Goal: Task Accomplishment & Management: Manage account settings

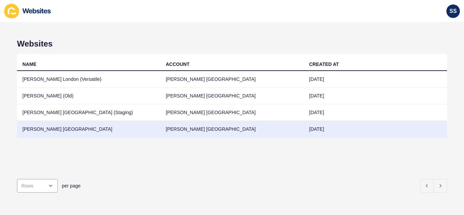
click at [141, 132] on td "[PERSON_NAME] [GEOGRAPHIC_DATA]" at bounding box center [88, 129] width 143 height 17
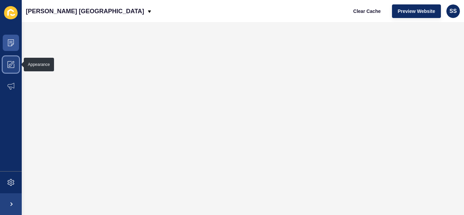
click at [12, 65] on icon at bounding box center [10, 64] width 7 height 7
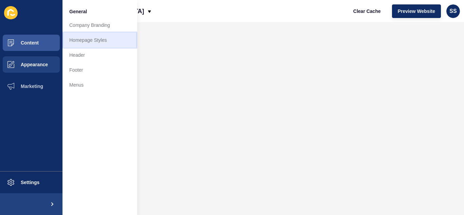
click at [116, 41] on link "Homepage Styles" at bounding box center [99, 40] width 75 height 15
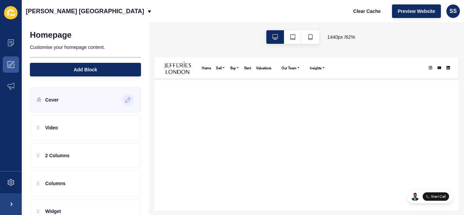
click at [123, 96] on div at bounding box center [128, 99] width 11 height 11
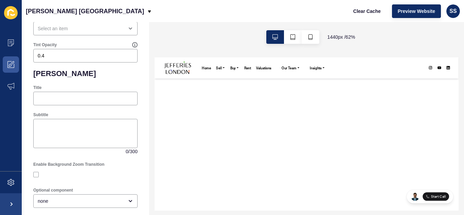
scroll to position [374, 0]
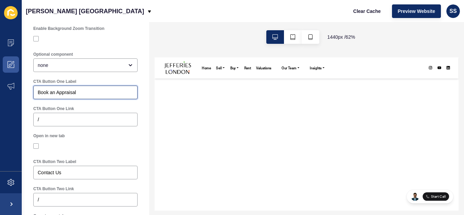
click at [53, 96] on input "Book an Appraisal" at bounding box center [85, 92] width 95 height 7
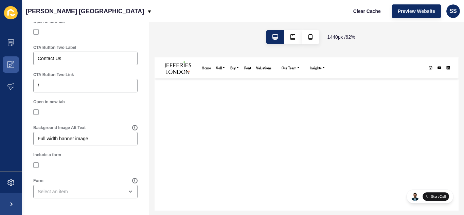
scroll to position [494, 0]
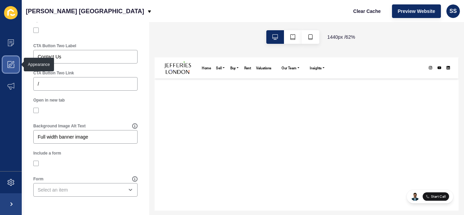
click at [7, 57] on span at bounding box center [11, 65] width 22 height 22
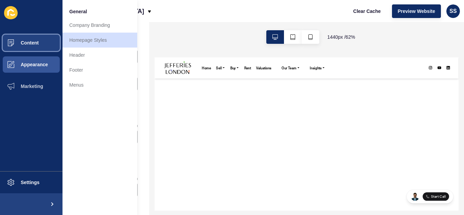
click at [22, 34] on button "Content" at bounding box center [31, 43] width 62 height 22
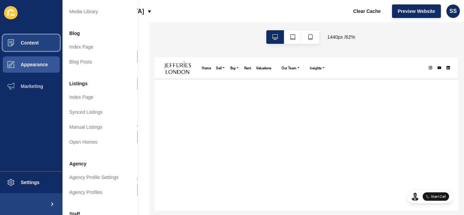
scroll to position [0, 0]
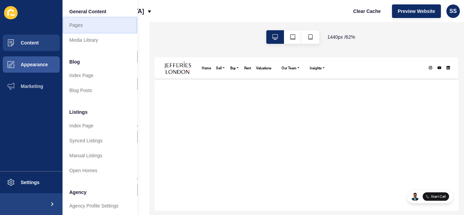
click at [65, 21] on link "Pages" at bounding box center [99, 25] width 75 height 15
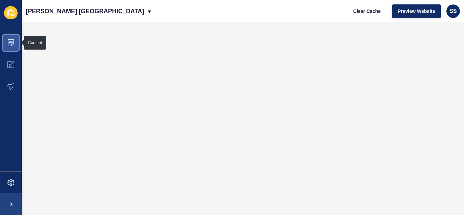
click at [15, 43] on span at bounding box center [11, 43] width 22 height 22
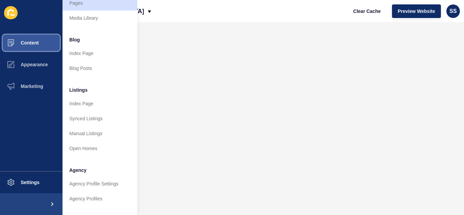
scroll to position [34, 0]
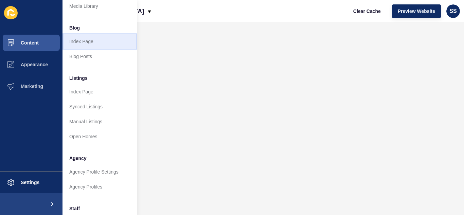
click at [78, 40] on link "Index Page" at bounding box center [99, 41] width 75 height 15
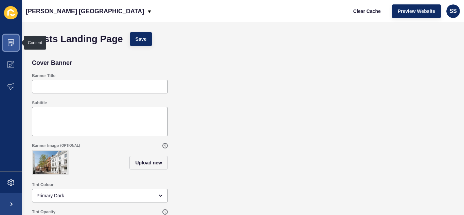
click at [9, 48] on span at bounding box center [11, 43] width 22 height 22
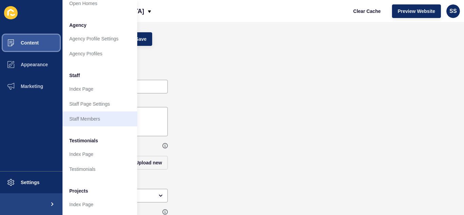
scroll to position [170, 0]
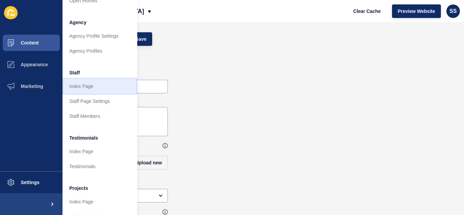
click at [79, 88] on link "Index Page" at bounding box center [99, 86] width 75 height 15
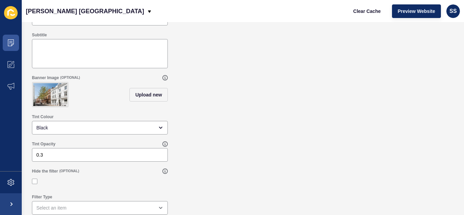
scroll to position [35, 0]
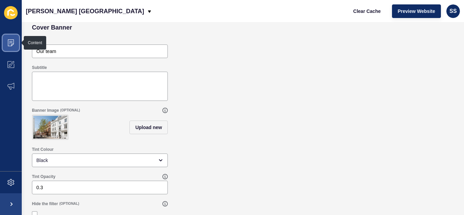
click at [10, 46] on icon at bounding box center [10, 42] width 7 height 7
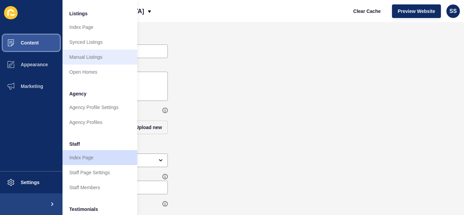
scroll to position [136, 0]
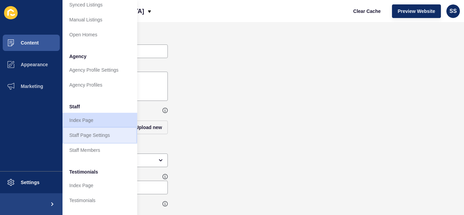
click at [108, 137] on link "Staff Page Settings" at bounding box center [99, 135] width 75 height 15
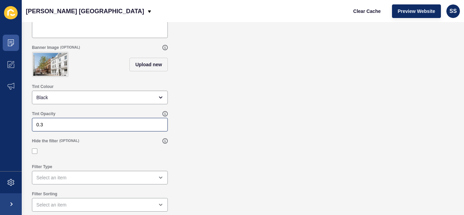
scroll to position [103, 0]
click at [9, 39] on icon at bounding box center [11, 42] width 6 height 7
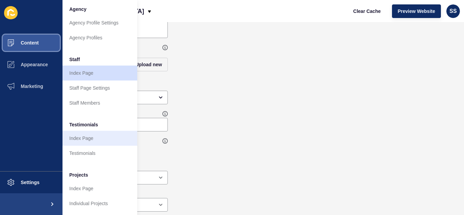
scroll to position [188, 0]
click at [83, 132] on link "Index Page" at bounding box center [99, 138] width 75 height 15
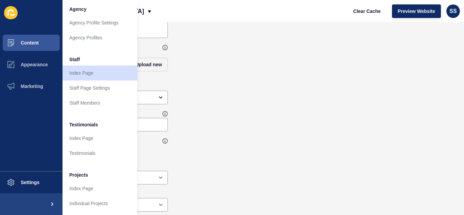
scroll to position [0, 0]
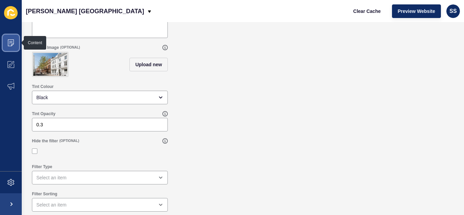
click at [10, 41] on icon at bounding box center [10, 42] width 7 height 7
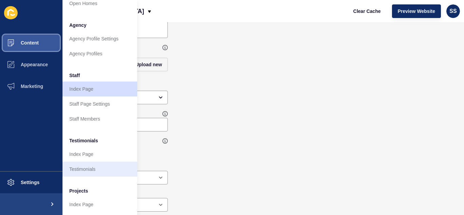
scroll to position [170, 0]
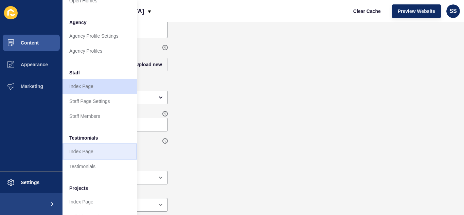
click at [84, 150] on link "Index Page" at bounding box center [99, 151] width 75 height 15
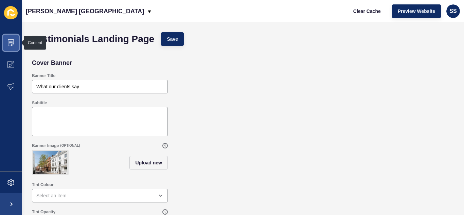
click at [7, 41] on icon at bounding box center [10, 42] width 7 height 7
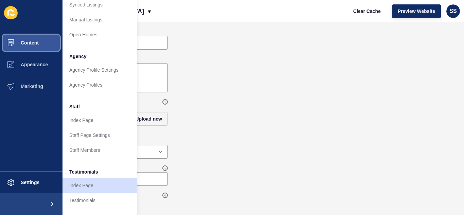
scroll to position [188, 0]
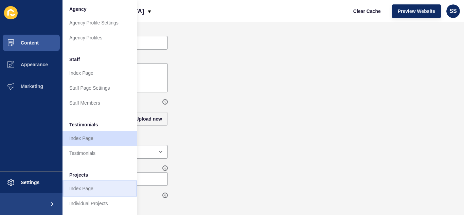
click at [78, 186] on link "Index Page" at bounding box center [99, 188] width 75 height 15
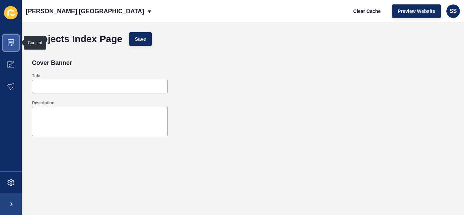
click at [7, 40] on span at bounding box center [11, 43] width 22 height 22
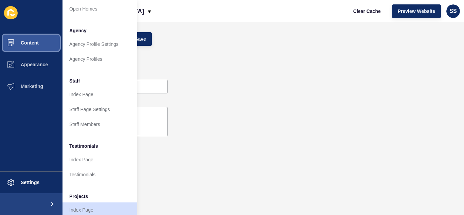
scroll to position [188, 0]
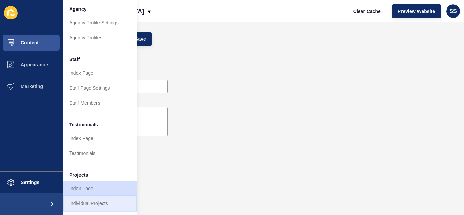
click at [92, 201] on link "Individual Projects" at bounding box center [99, 203] width 75 height 15
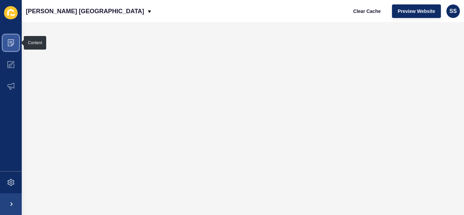
click at [8, 47] on span at bounding box center [11, 43] width 22 height 22
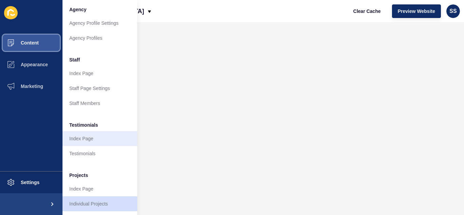
scroll to position [188, 0]
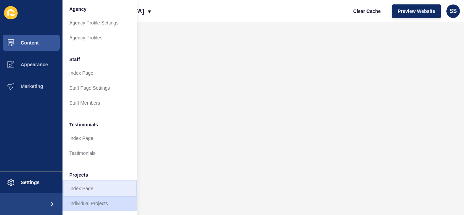
click at [84, 183] on link "Index Page" at bounding box center [99, 188] width 75 height 15
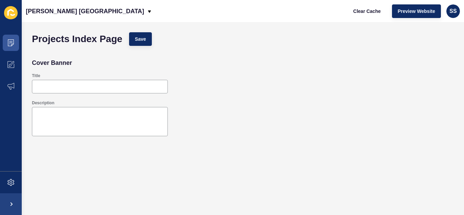
click at [8, 31] on div "Content Appearance Marketing Settings" at bounding box center [11, 107] width 22 height 215
click at [11, 40] on icon at bounding box center [11, 42] width 6 height 7
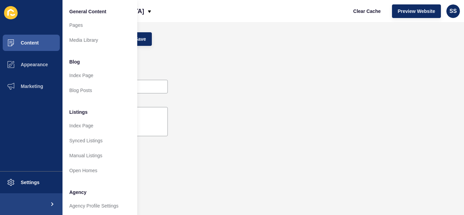
click at [27, 168] on ul "Content Appearance Marketing" at bounding box center [31, 101] width 62 height 139
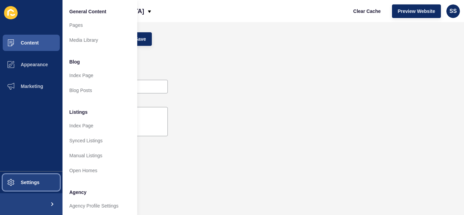
click at [28, 180] on span "Settings" at bounding box center [19, 182] width 40 height 5
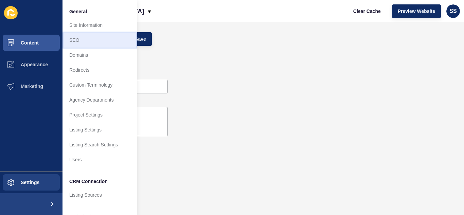
click at [91, 47] on link "SEO" at bounding box center [99, 40] width 75 height 15
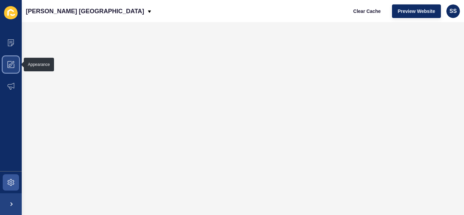
click at [12, 64] on icon at bounding box center [10, 64] width 7 height 7
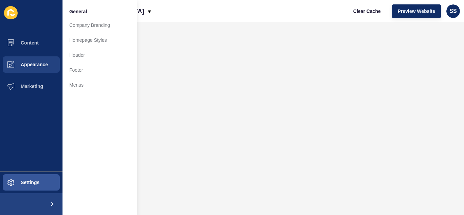
click at [86, 16] on li "General" at bounding box center [99, 11] width 75 height 14
click at [88, 28] on link "Company Branding" at bounding box center [99, 25] width 75 height 15
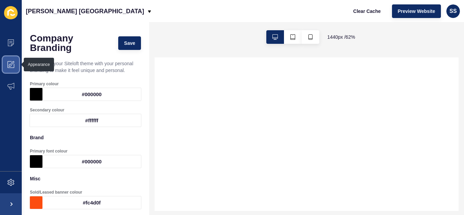
click at [9, 64] on icon at bounding box center [10, 64] width 7 height 7
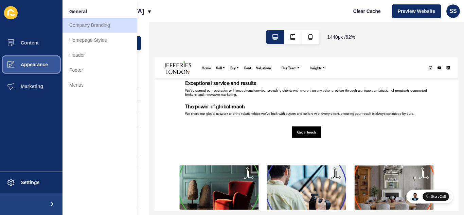
scroll to position [306, 0]
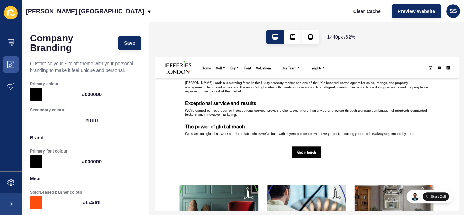
click at [302, 133] on h3 "Exceptional service and results" at bounding box center [398, 131] width 391 height 10
click at [335, 126] on h3 "Exceptional service and results" at bounding box center [398, 131] width 391 height 10
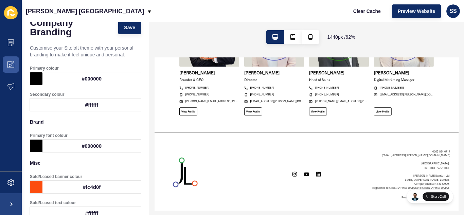
scroll to position [0, 0]
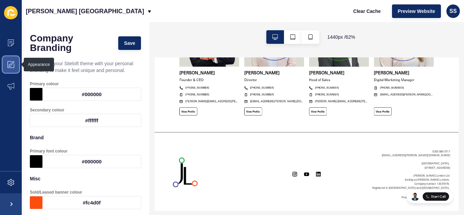
click at [15, 63] on span at bounding box center [11, 65] width 22 height 22
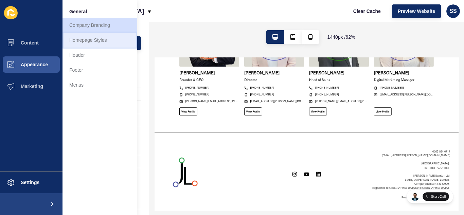
click at [104, 40] on link "Homepage Styles" at bounding box center [99, 40] width 75 height 15
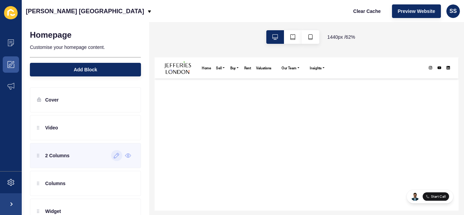
click at [111, 160] on div at bounding box center [116, 155] width 11 height 11
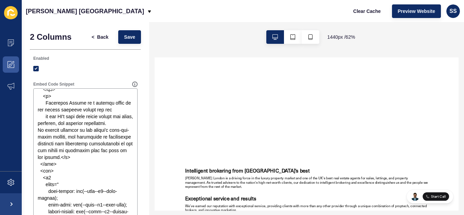
scroll to position [170, 0]
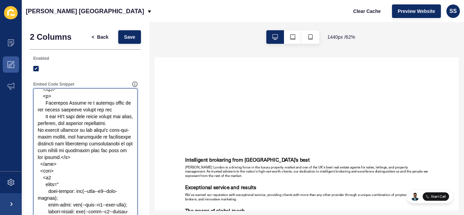
drag, startPoint x: 47, startPoint y: 113, endPoint x: 115, endPoint y: 123, distance: 69.6
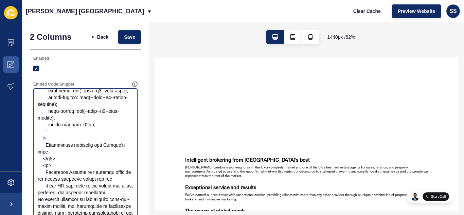
scroll to position [204, 0]
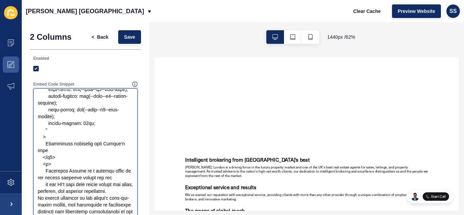
paste textarea "ap: 32px; margin: auto; padding: 80px 24px 40px !important; max-width: 1200px; …"
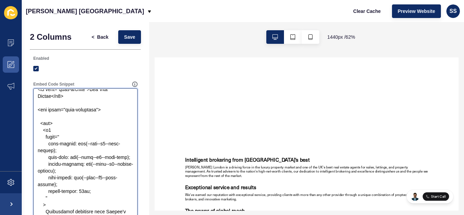
scroll to position [146, 0]
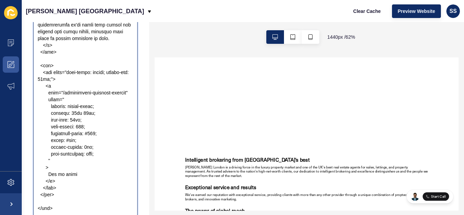
click at [86, 127] on textarea "Embed Code Snippet" at bounding box center [85, 79] width 102 height 272
paste textarea
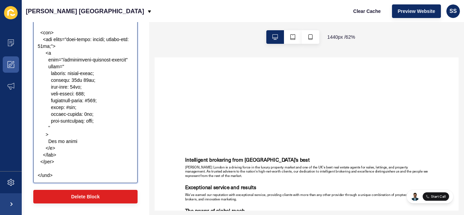
click at [97, 172] on textarea "Embed Code Snippet" at bounding box center [85, 46] width 102 height 272
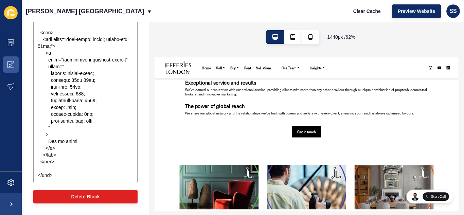
scroll to position [306, 0]
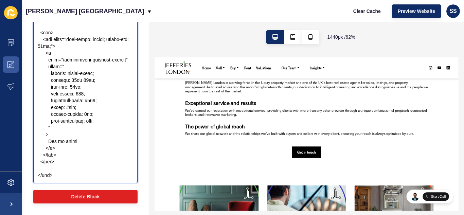
click at [71, 132] on textarea "Embed Code Snippet" at bounding box center [85, 46] width 102 height 272
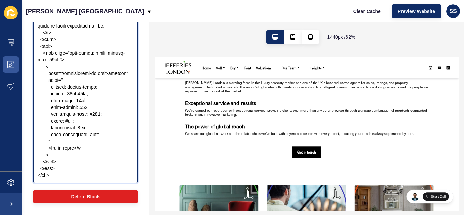
scroll to position [564, 0]
click at [71, 129] on textarea "Embed Code Snippet" at bounding box center [85, 46] width 102 height 272
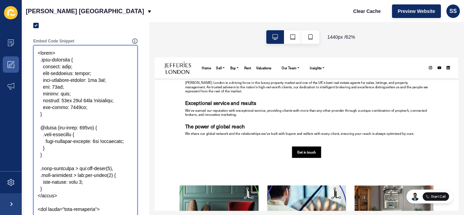
scroll to position [9, 0]
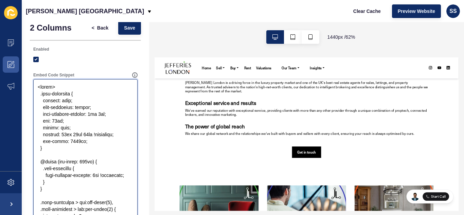
click at [70, 152] on textarea "Embed Code Snippet" at bounding box center [85, 216] width 102 height 272
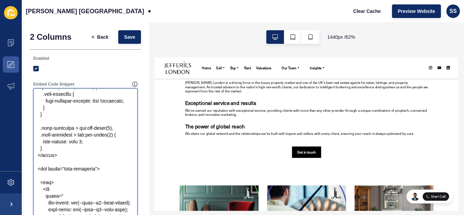
scroll to position [68, 0]
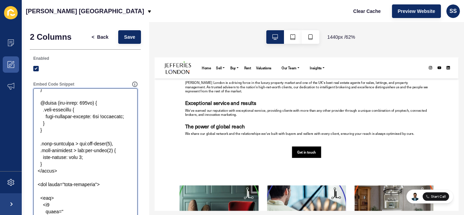
paste textarea "<h1 class="page-heading">Buy Home Online</h1>"
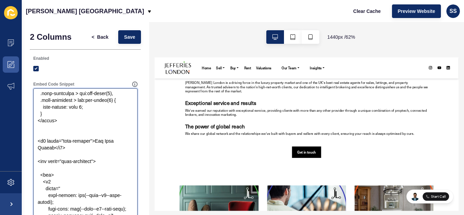
scroll to position [102, 0]
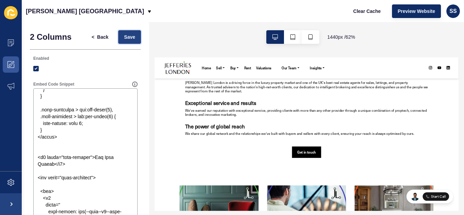
click at [124, 36] on span "Save" at bounding box center [129, 37] width 11 height 7
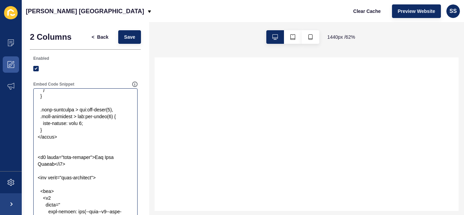
scroll to position [179, 0]
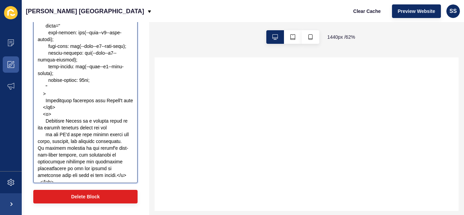
click at [91, 123] on textarea "Embed Code Snippet" at bounding box center [85, 46] width 102 height 272
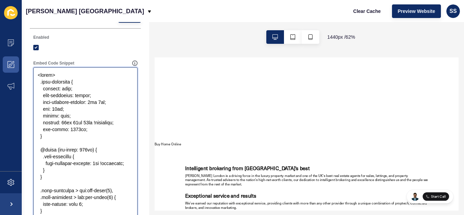
scroll to position [68, 0]
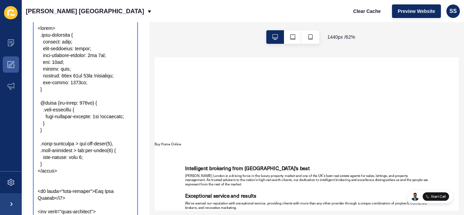
click at [50, 154] on textarea "Embed Code Snippet" at bounding box center [85, 157] width 102 height 272
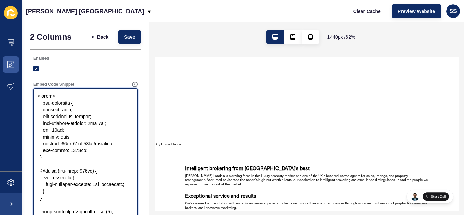
scroll to position [34, 0]
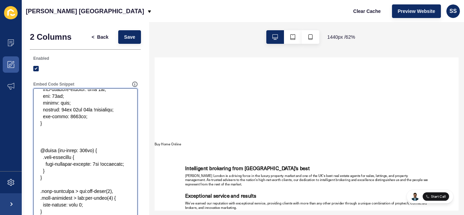
paste textarea ".page-heading { text-align: center; font-size: 2.5rem; font-weight: bold; margi…"
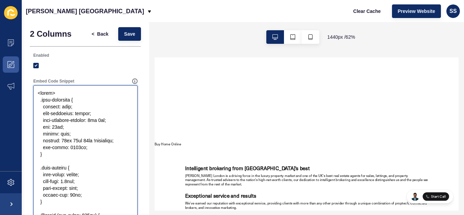
scroll to position [0, 0]
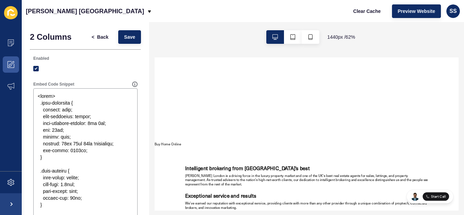
click at [138, 33] on div "2 Columns < Back Save Enabled Embed Code Snippet Delete Block" at bounding box center [85, 208] width 127 height 372
click at [131, 34] on button "Save" at bounding box center [129, 37] width 23 height 14
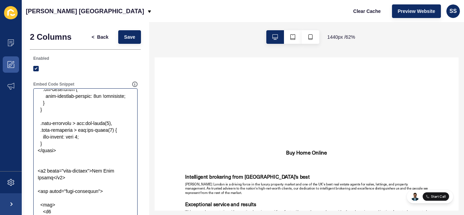
scroll to position [204, 0]
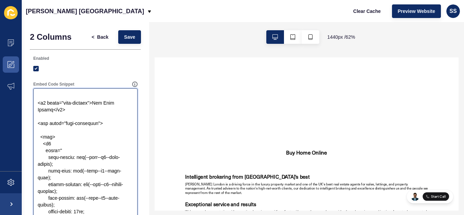
drag, startPoint x: 96, startPoint y: 109, endPoint x: 51, endPoint y: 115, distance: 45.0
paste textarea "Trusted Estate Agents Delivering Exceptional Service in [GEOGRAPHIC_DATA]"
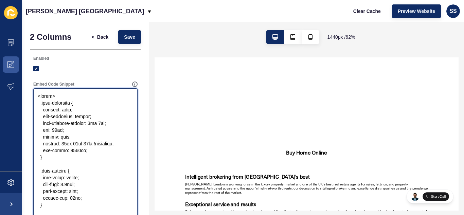
scroll to position [34, 0]
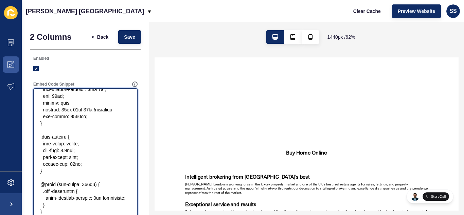
drag, startPoint x: 73, startPoint y: 163, endPoint x: 69, endPoint y: 162, distance: 3.7
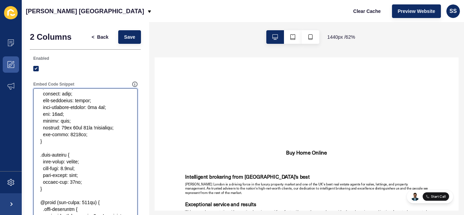
scroll to position [0, 0]
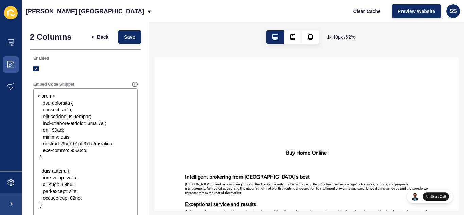
click at [122, 48] on form "2 Columns < Back Save Enabled Embed Code Snippet Delete Block" at bounding box center [85, 208] width 111 height 356
click at [119, 44] on div "< Back Save" at bounding box center [113, 37] width 59 height 18
click at [124, 36] on span "Save" at bounding box center [129, 37] width 11 height 7
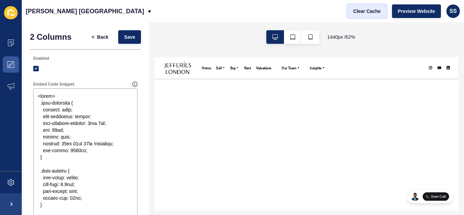
click at [351, 12] on button "Clear Cache" at bounding box center [366, 11] width 39 height 14
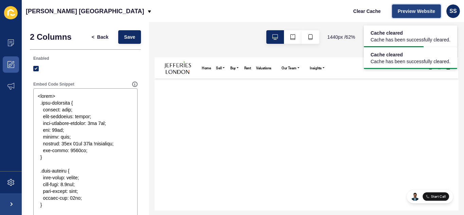
click at [426, 13] on span "Preview Website" at bounding box center [416, 11] width 37 height 7
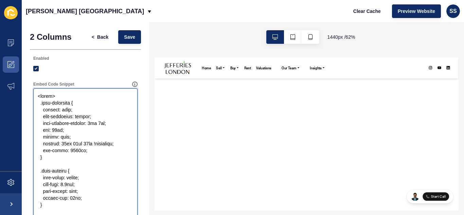
type textarea "<style> .grid-container { display: flex; flex-direction: column; grid-template-…"
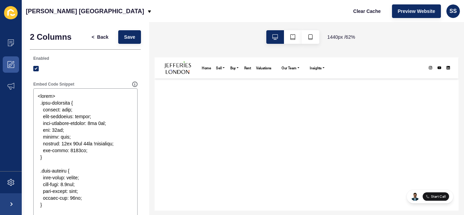
click at [123, 29] on div "< Back Save" at bounding box center [113, 37] width 59 height 18
click at [112, 44] on div "< Back Save" at bounding box center [113, 37] width 59 height 18
click at [118, 31] on button "Save" at bounding box center [129, 37] width 23 height 14
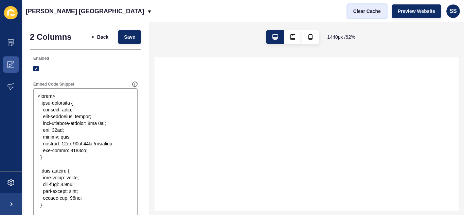
click at [369, 8] on span "Clear Cache" at bounding box center [367, 11] width 28 height 7
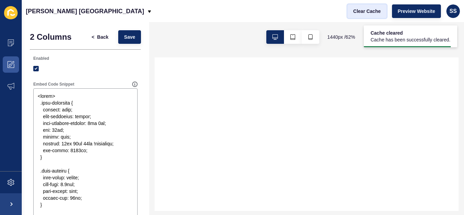
click at [369, 8] on span "Clear Cache" at bounding box center [367, 11] width 28 height 7
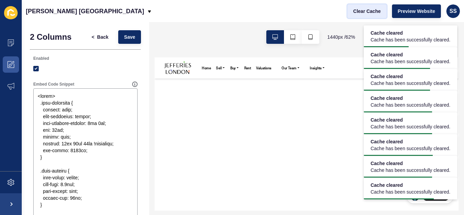
click at [372, 12] on span "Clear Cache" at bounding box center [367, 11] width 28 height 7
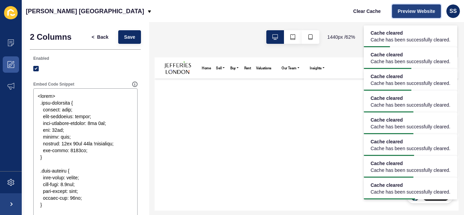
click at [416, 8] on span "Preview Website" at bounding box center [416, 11] width 37 height 7
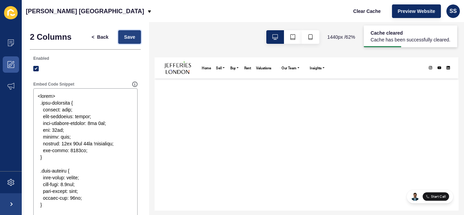
click at [126, 35] on span "Save" at bounding box center [129, 37] width 11 height 7
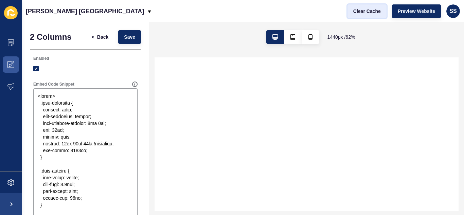
click at [364, 9] on span "Clear Cache" at bounding box center [367, 11] width 28 height 7
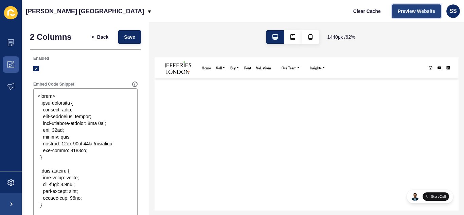
click at [406, 9] on span "Preview Website" at bounding box center [416, 11] width 37 height 7
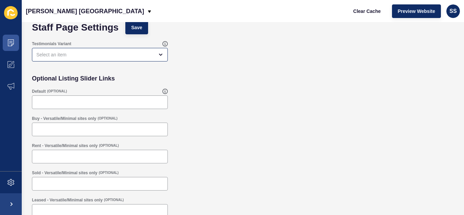
scroll to position [18, 0]
